Goal: Information Seeking & Learning: Learn about a topic

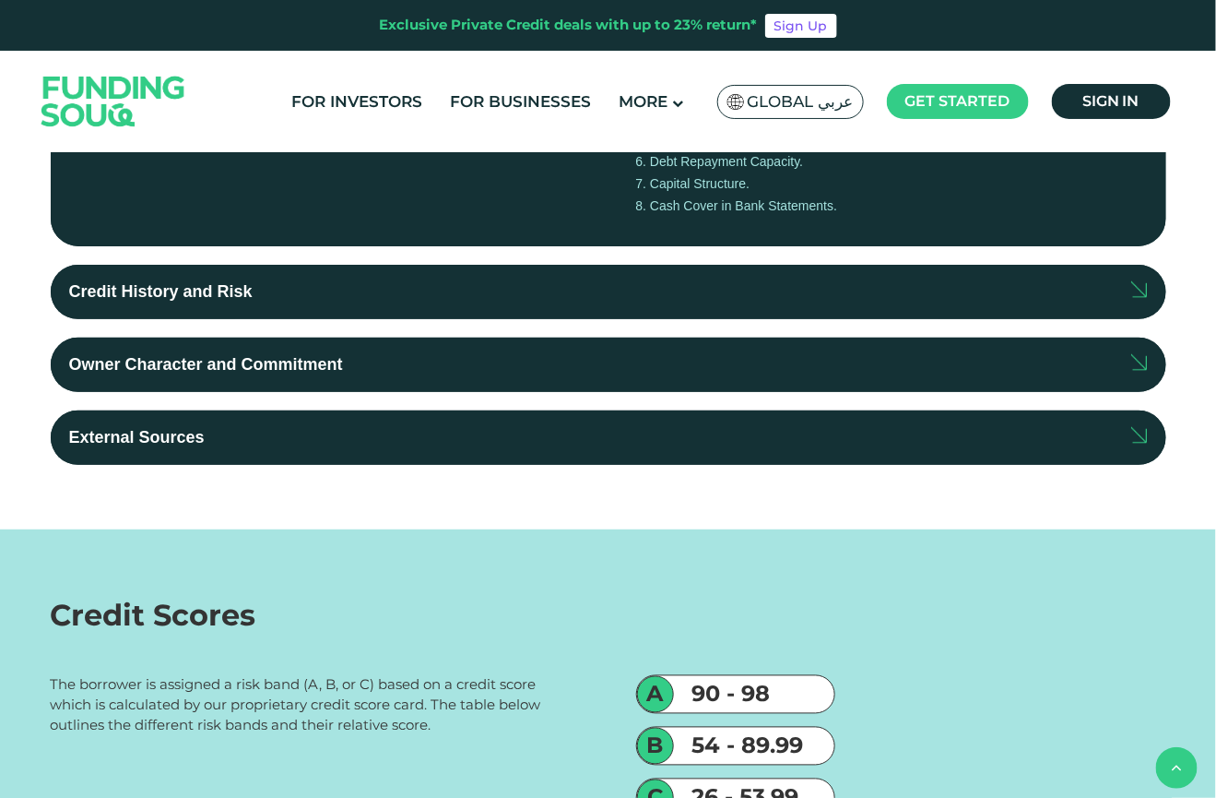
scroll to position [628, 0]
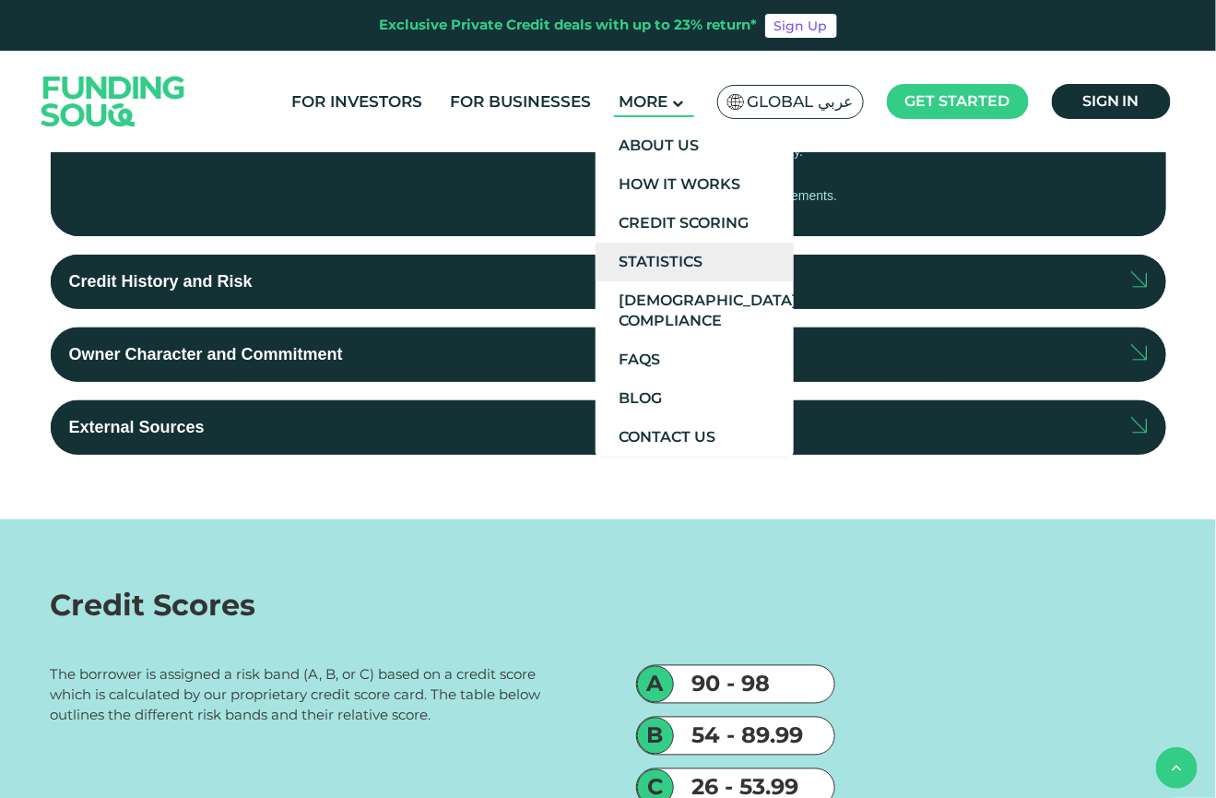
click at [672, 266] on link "Statistics" at bounding box center [695, 262] width 198 height 39
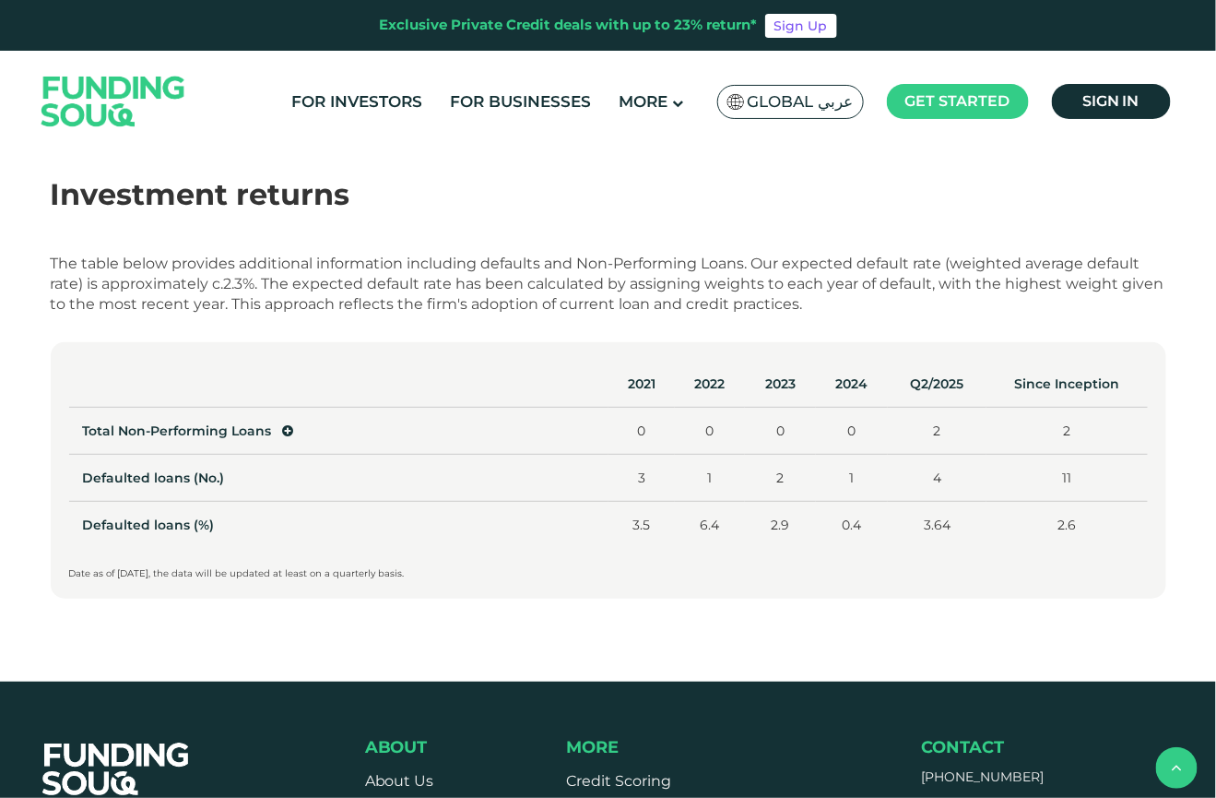
scroll to position [847, 0]
